Goal: Check status: Check status

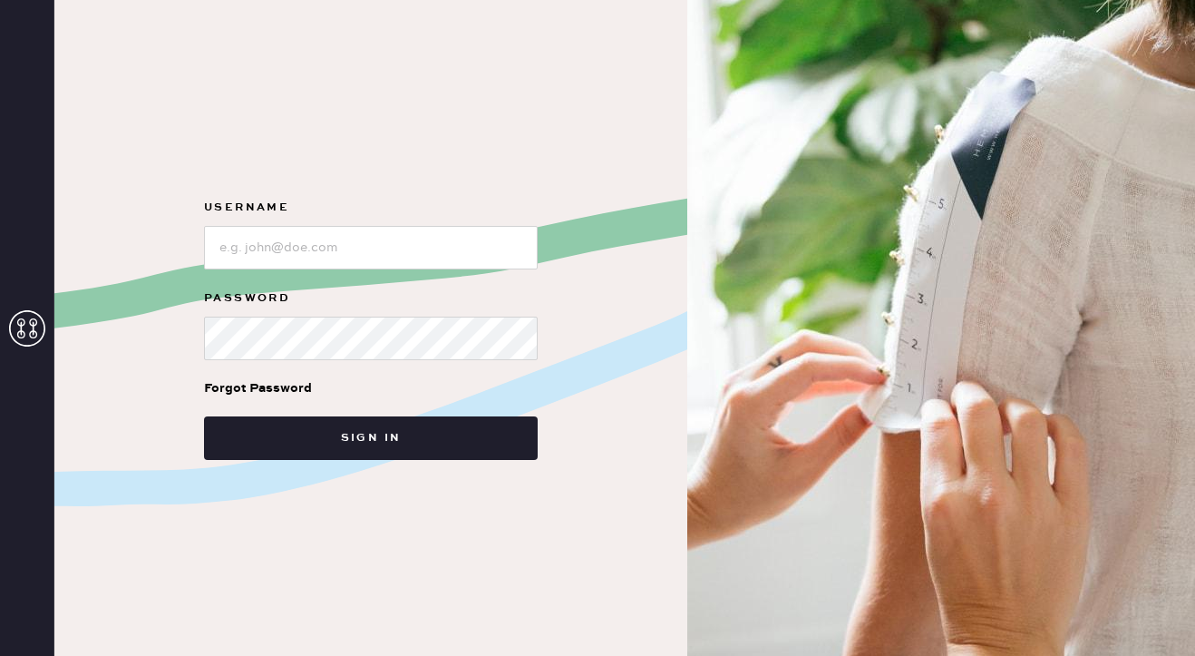
click at [358, 276] on form "Username Password Forgot Password Sign in" at bounding box center [371, 328] width 363 height 263
click at [345, 253] on input "loginName" at bounding box center [371, 248] width 334 height 44
type input "Reformationpaloalto"
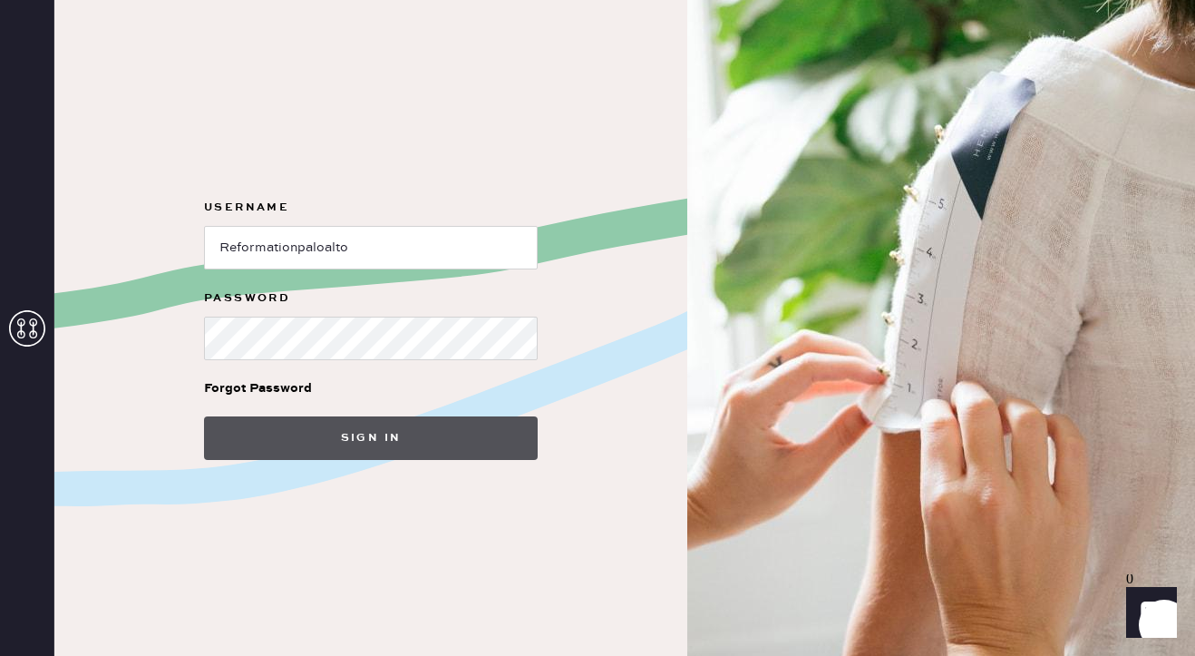
click at [368, 427] on button "Sign in" at bounding box center [371, 438] width 334 height 44
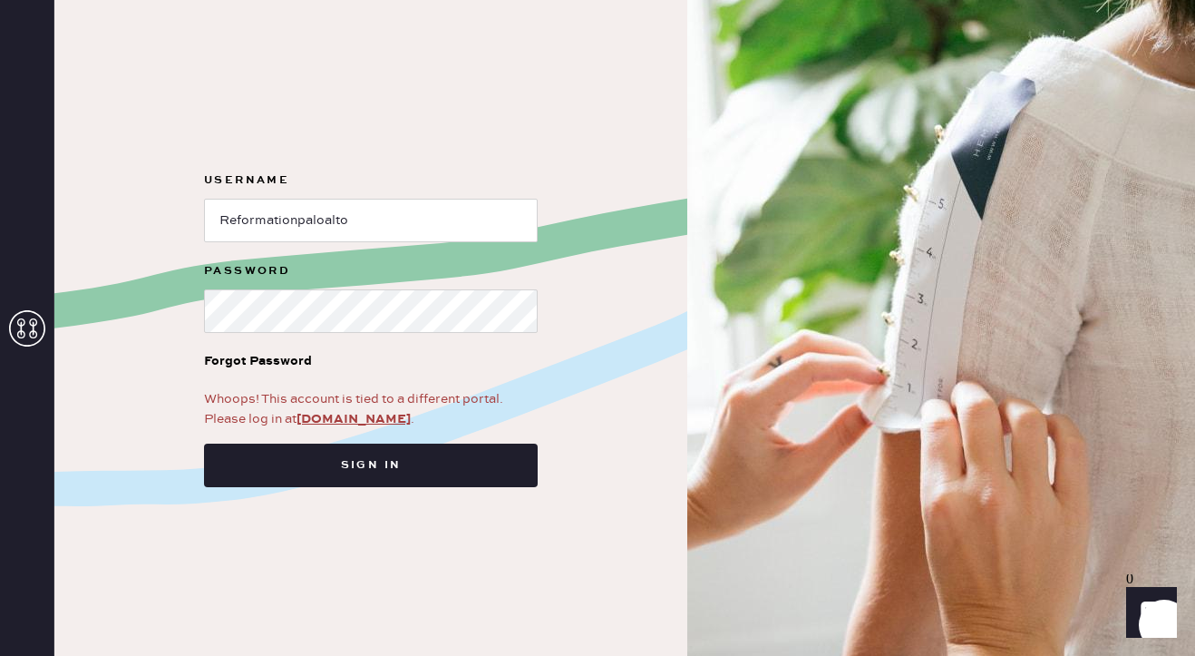
click at [359, 403] on div "Whoops! This account is tied to a different portal. Please log in at [DOMAIN_NA…" at bounding box center [371, 409] width 334 height 40
click at [358, 415] on link "[DOMAIN_NAME]" at bounding box center [354, 419] width 114 height 16
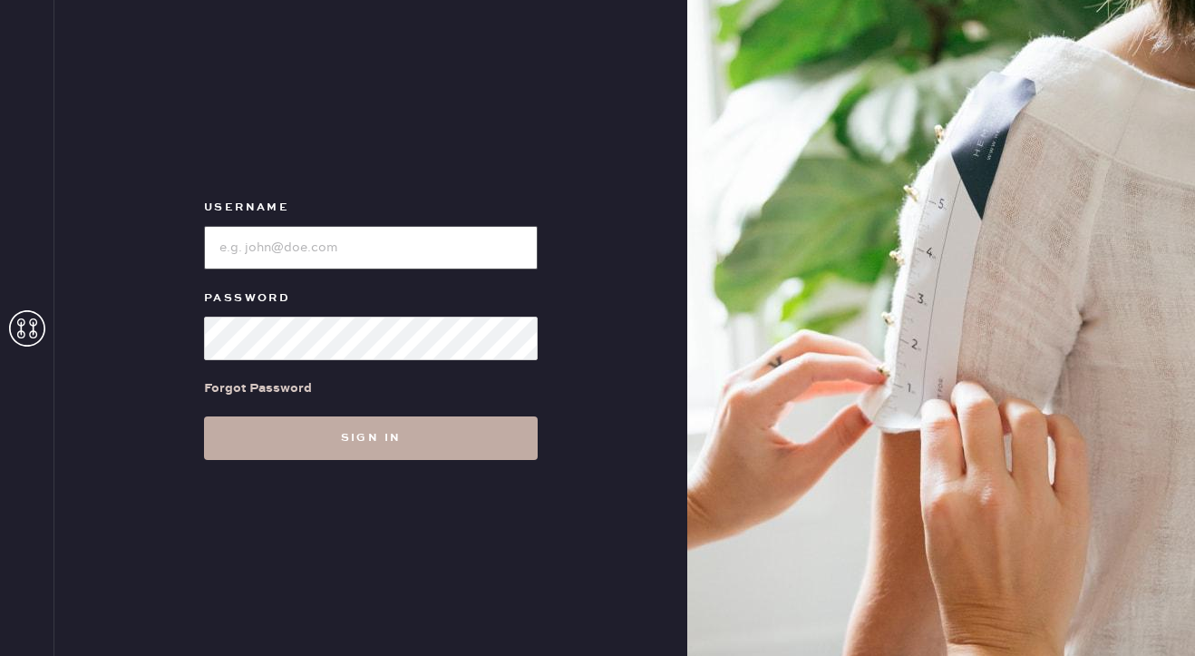
type input "Reformationpaloalto"
click at [297, 437] on button "Sign in" at bounding box center [371, 438] width 334 height 44
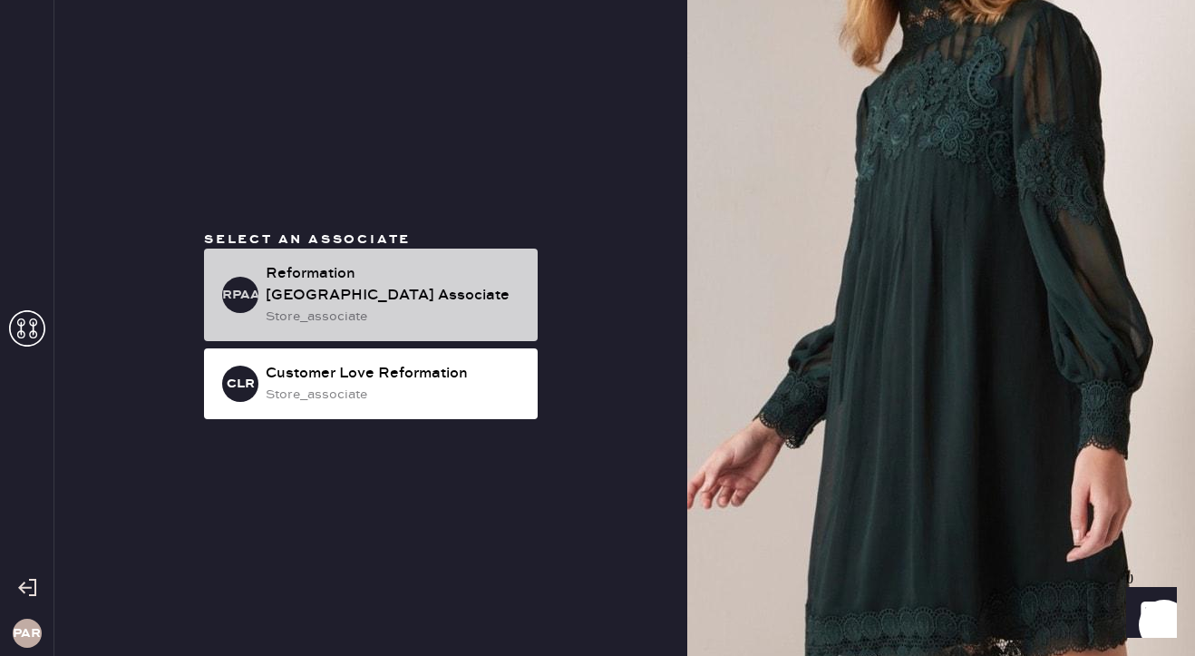
click at [489, 282] on div "Reformation Palo Alto Associate" at bounding box center [395, 285] width 258 height 44
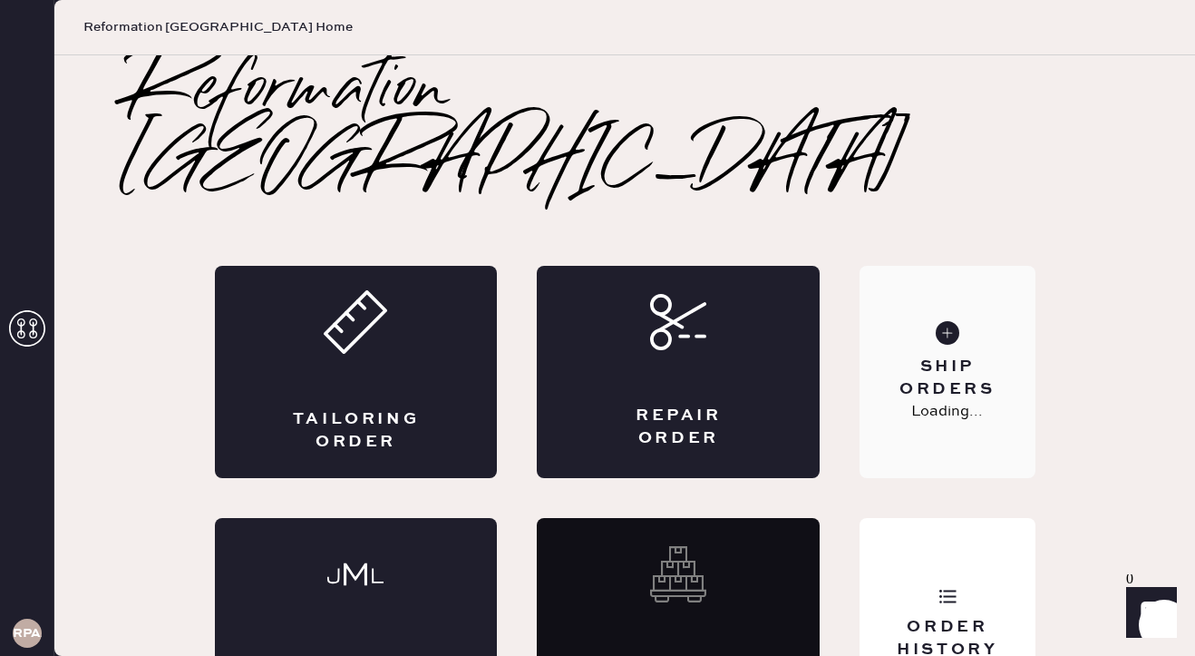
scroll to position [2, 0]
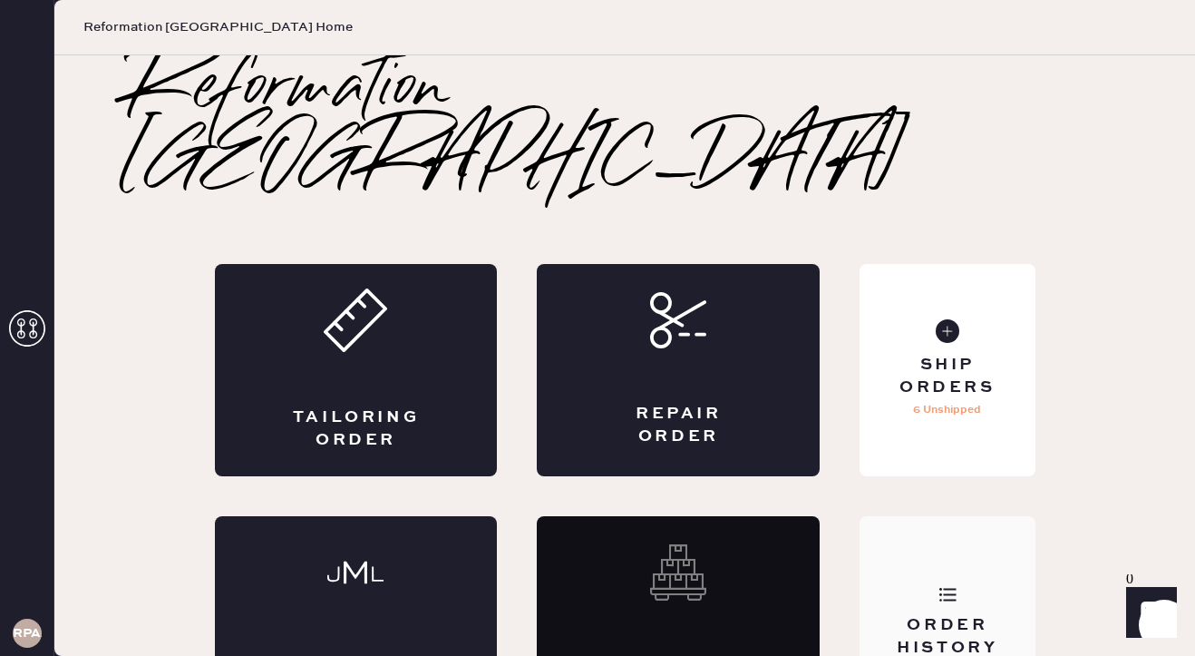
click at [968, 614] on div "Order History" at bounding box center [947, 636] width 146 height 45
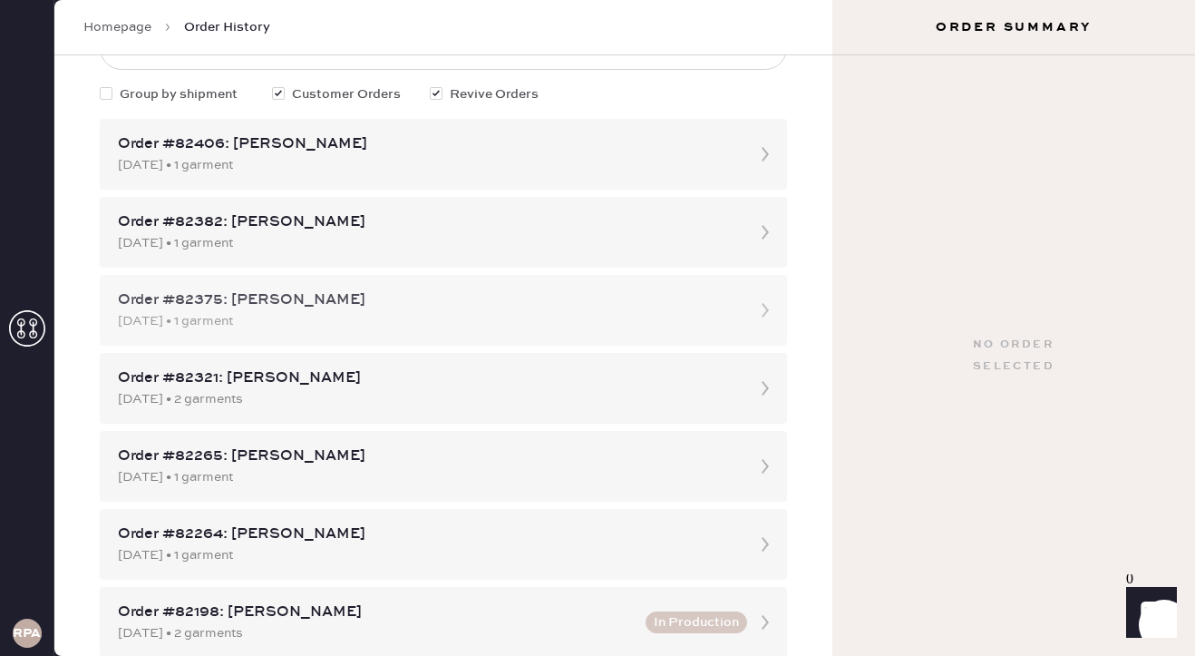
scroll to position [143, 0]
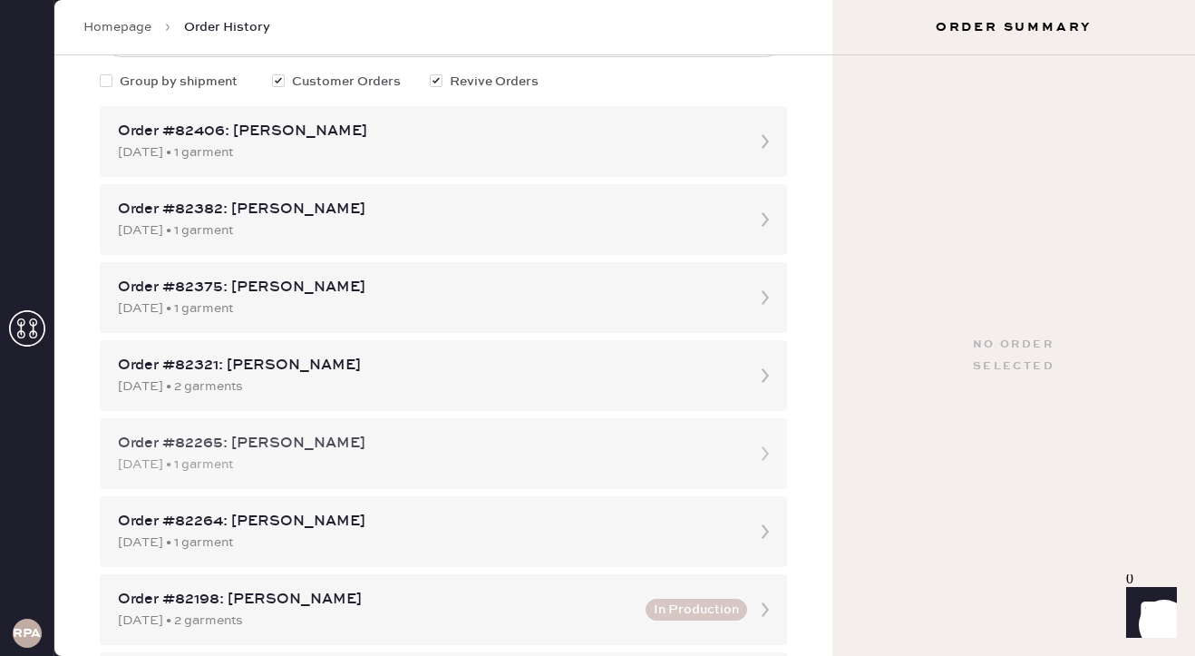
click at [702, 477] on div "Order #82265: Celinne Vivas 09/03/2025 • 1 garment" at bounding box center [443, 453] width 687 height 71
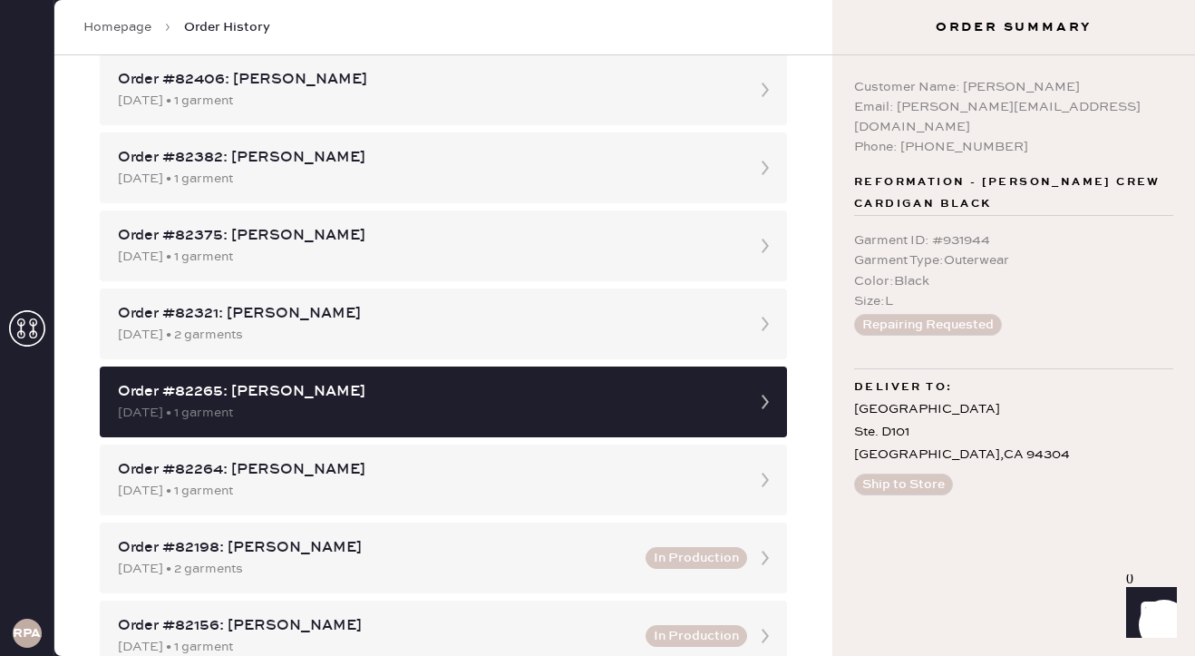
scroll to position [200, 0]
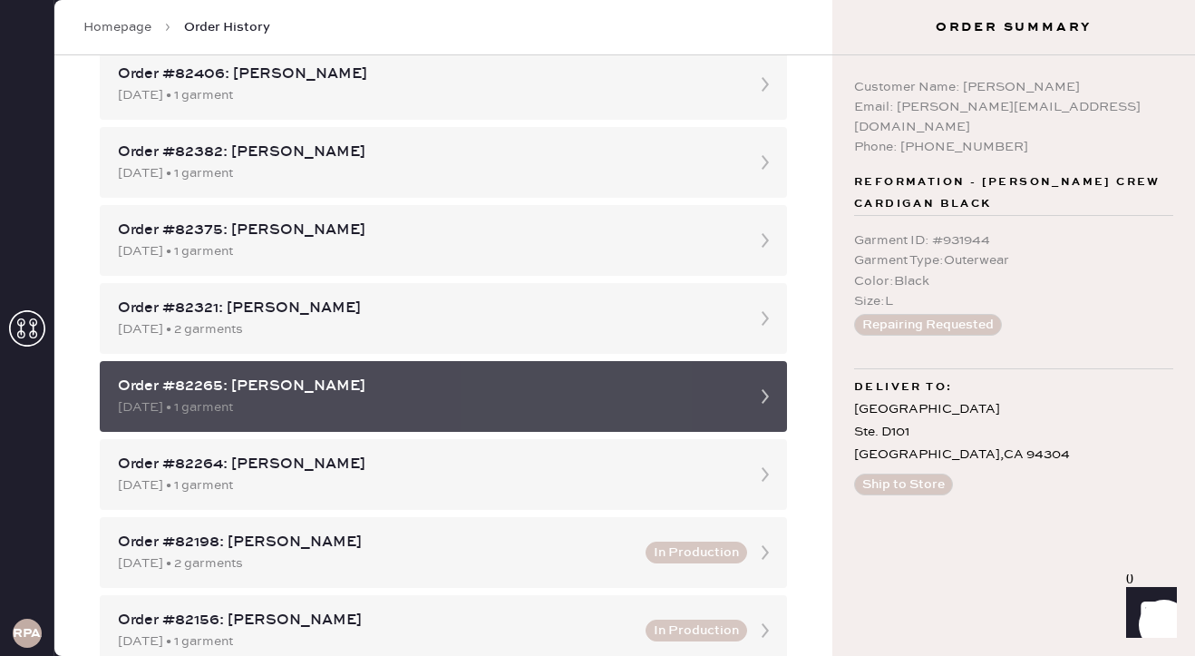
drag, startPoint x: 73, startPoint y: 389, endPoint x: 369, endPoint y: 403, distance: 295.9
click at [369, 403] on div "Order History Shipment History New Shipment Group by shipment Customer Orders R…" at bounding box center [443, 355] width 778 height 600
copy div "Order #82265: Celinne Vivas 09/03/2025 • 1 garment"
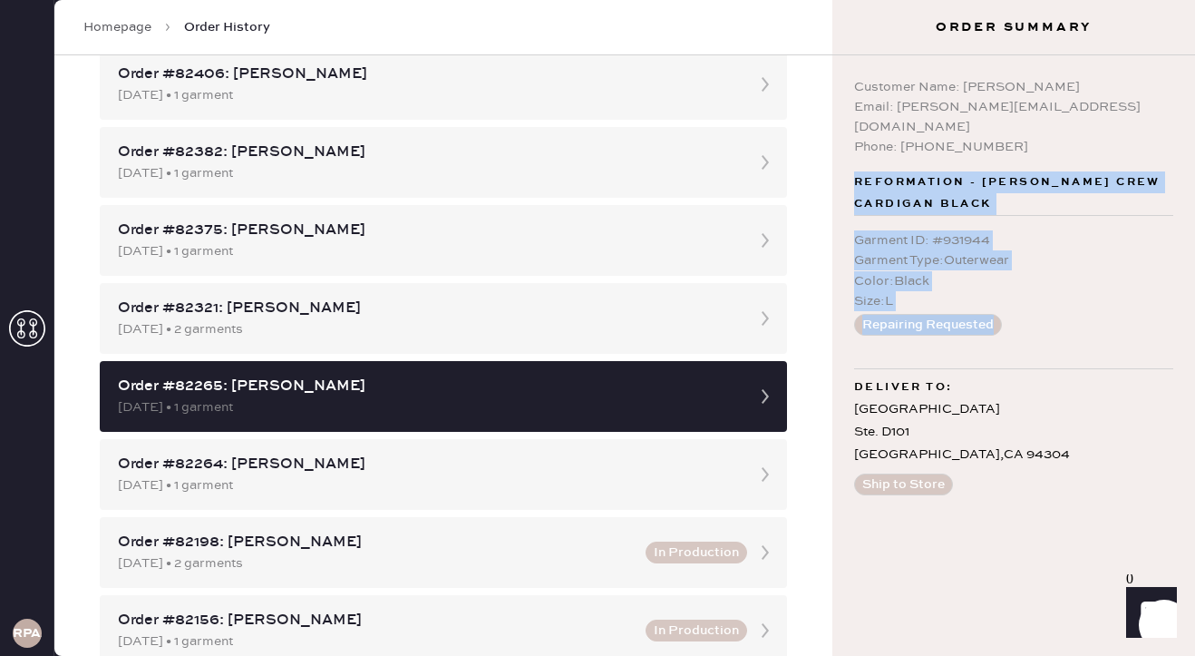
drag, startPoint x: 857, startPoint y: 155, endPoint x: 1005, endPoint y: 305, distance: 210.3
click at [1005, 305] on div "Reformation - Clara Cashmere Crew Cardigan Black Garment ID : # 931944 Garment …" at bounding box center [1013, 260] width 319 height 179
copy div "Reformation - Clara Cashmere Crew Cardigan Black Garment ID : # 931944 Garment …"
